Goal: Download file/media

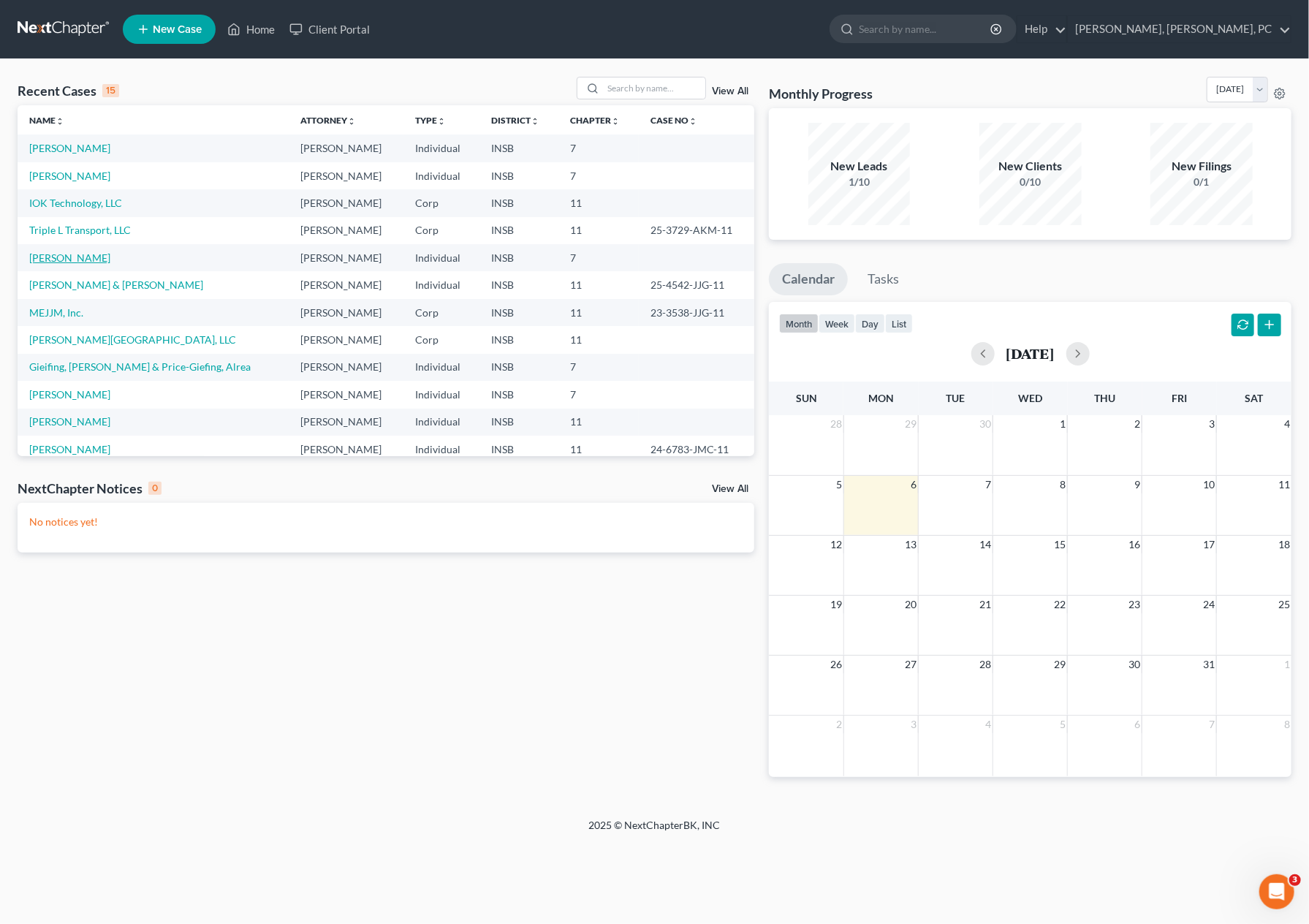
click at [49, 255] on link "[PERSON_NAME]" at bounding box center [70, 258] width 81 height 13
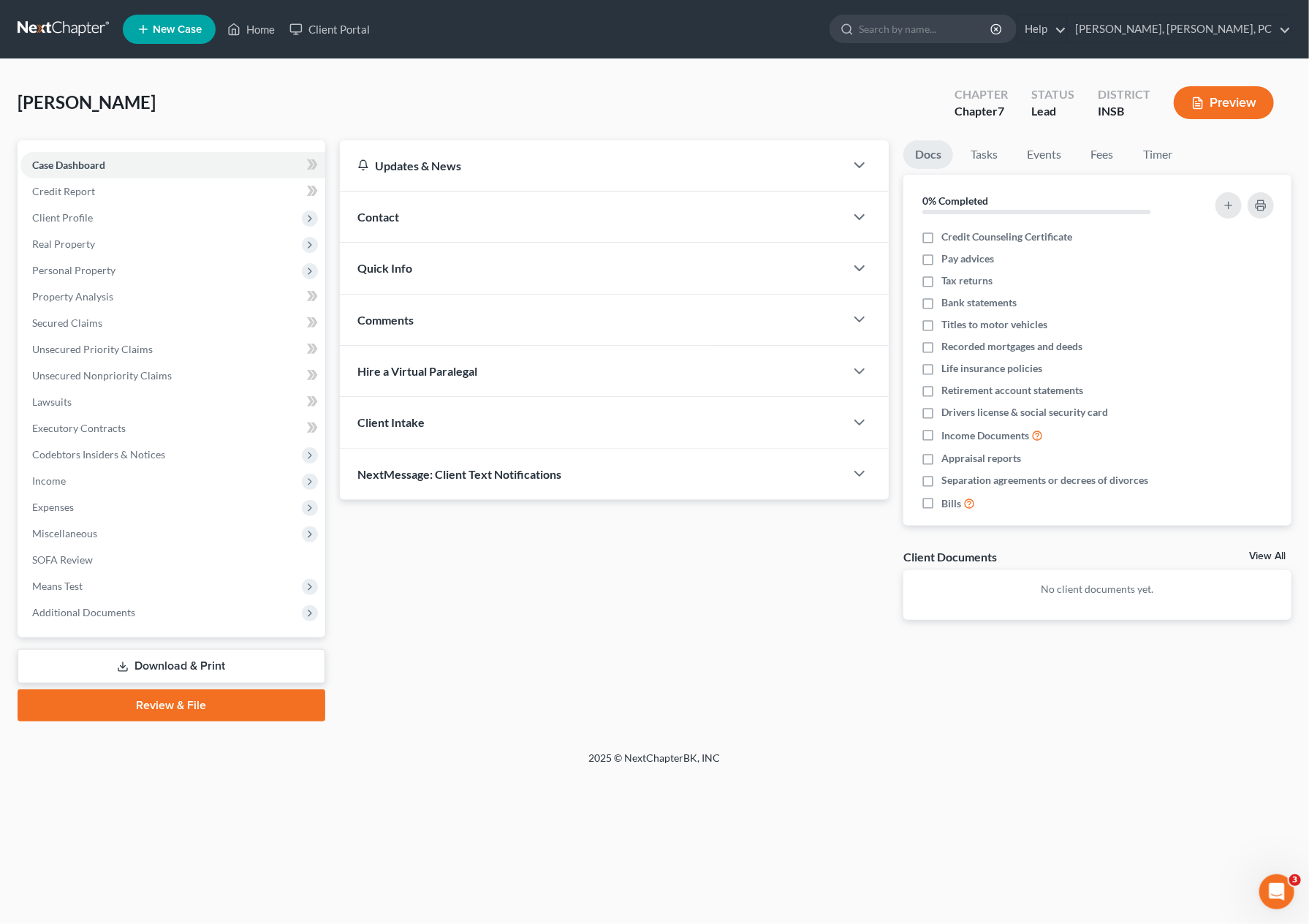
click at [119, 662] on icon at bounding box center [122, 666] width 12 height 12
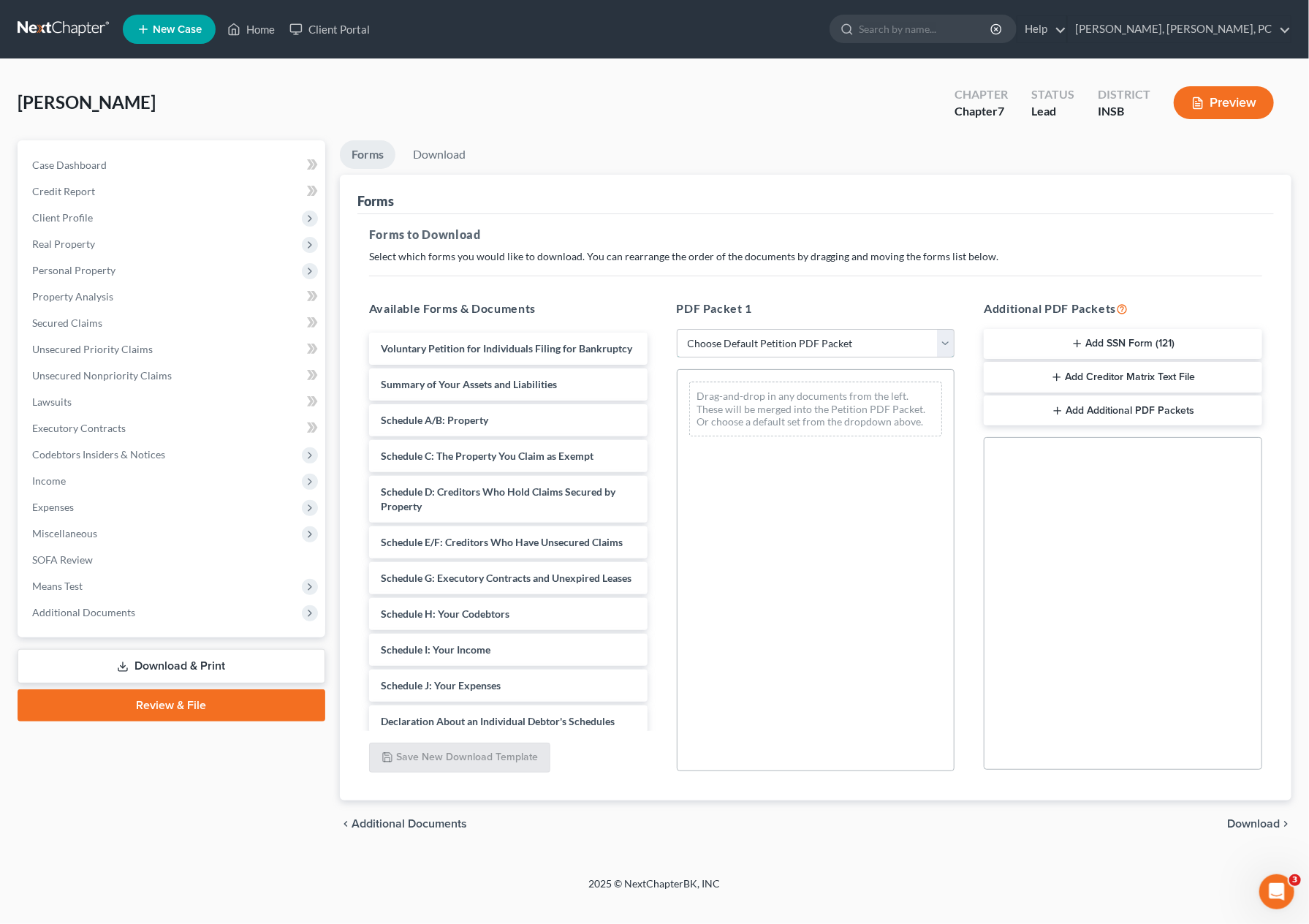
click at [821, 334] on select "Choose Default Petition PDF Packet Complete Bankruptcy Petition (all forms and …" at bounding box center [816, 343] width 279 height 29
select select "3"
click at [677, 329] on select "Choose Default Petition PDF Packet Complete Bankruptcy Petition (all forms and …" at bounding box center [816, 343] width 279 height 29
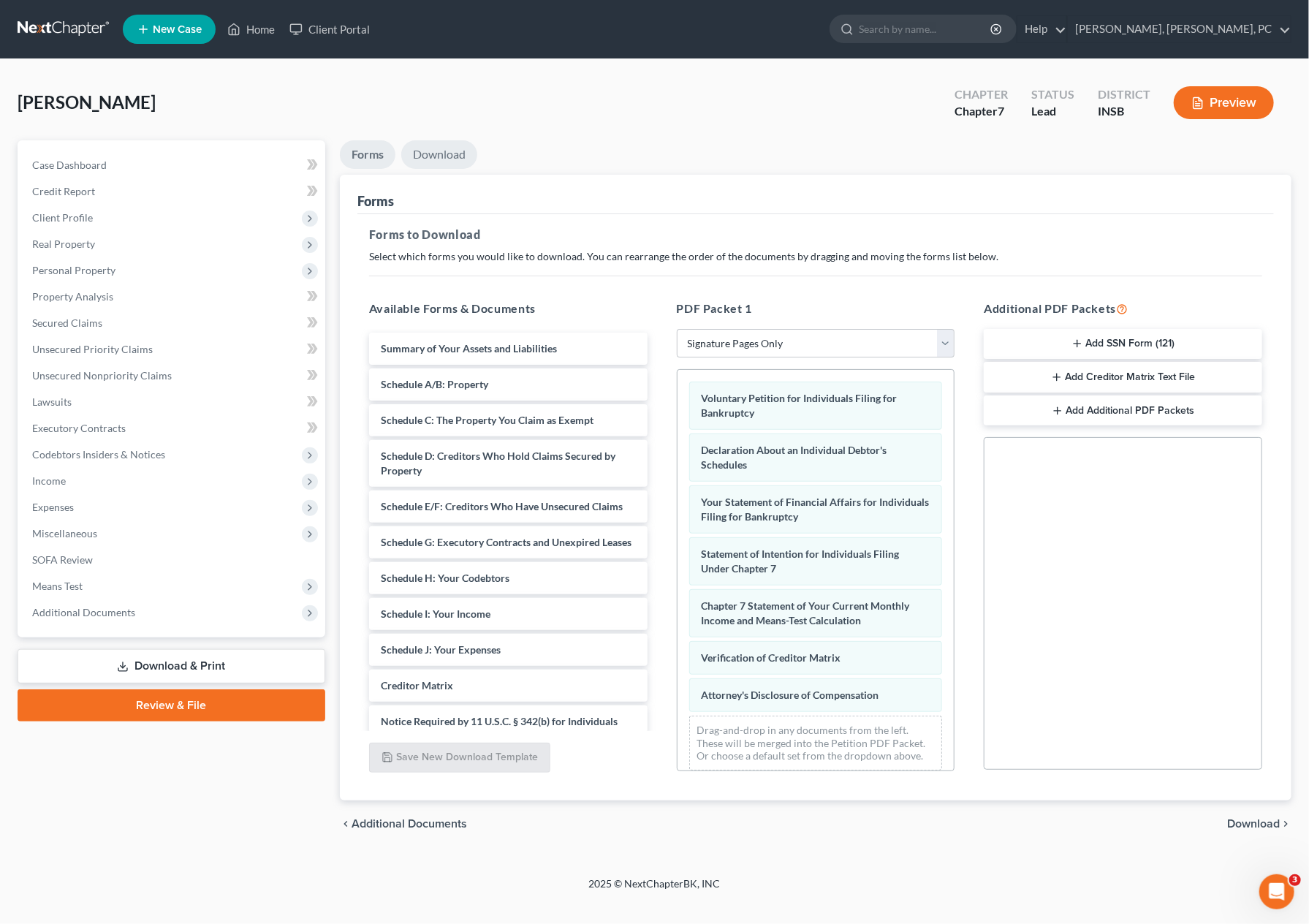
click at [459, 153] on link "Download" at bounding box center [439, 154] width 76 height 28
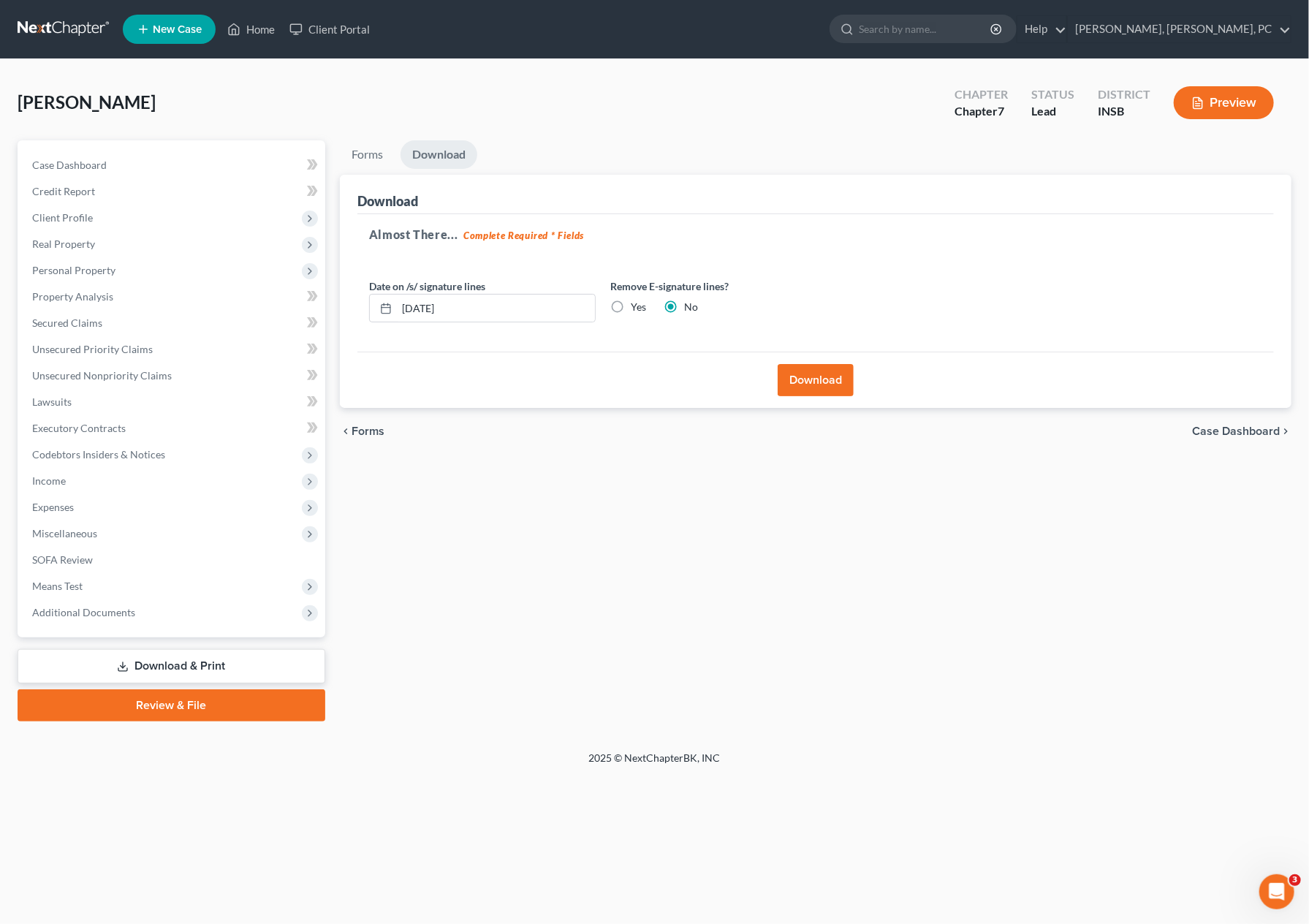
click at [819, 387] on button "Download" at bounding box center [815, 380] width 76 height 32
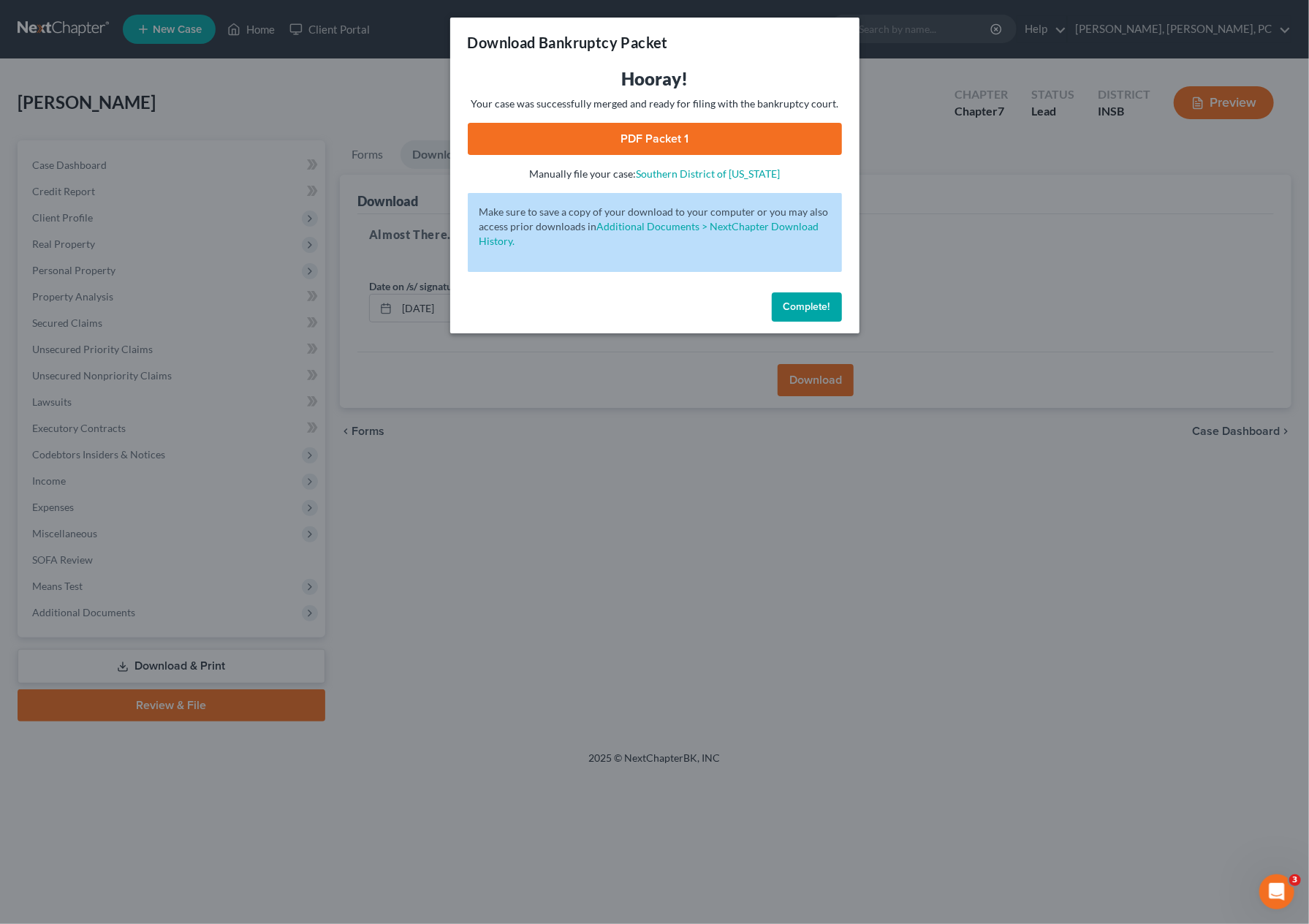
click at [693, 132] on link "PDF Packet 1" at bounding box center [655, 139] width 374 height 32
